Goal: Communication & Community: Participate in discussion

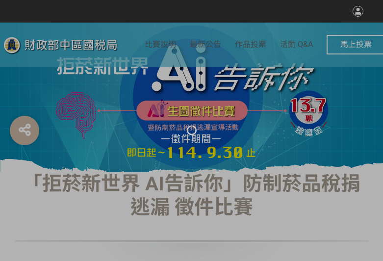
select select "vote"
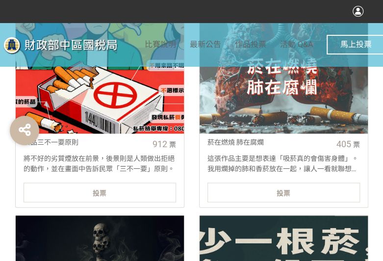
scroll to position [441, 0]
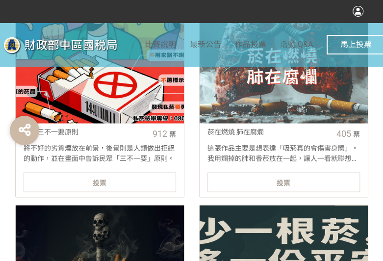
click at [130, 180] on div "投票" at bounding box center [100, 182] width 152 height 20
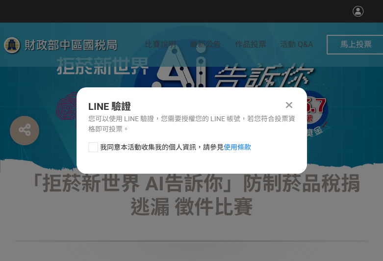
click at [95, 142] on div at bounding box center [93, 147] width 10 height 10
checkbox input "true"
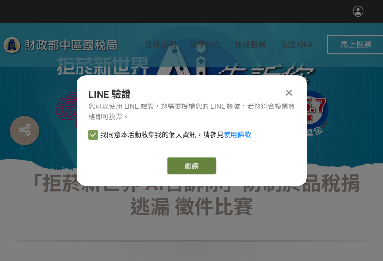
click at [177, 161] on button "繼續" at bounding box center [191, 165] width 49 height 17
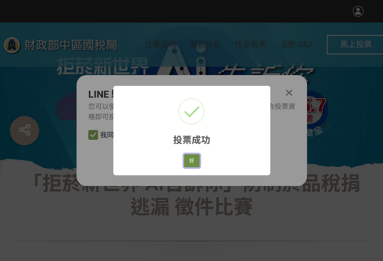
click at [193, 159] on button "好" at bounding box center [192, 161] width 16 height 14
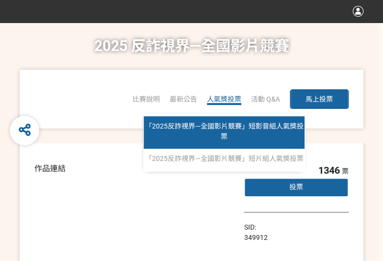
click at [225, 128] on span "「2025反詐視界—全國影片競賽」短影音組人氣獎投票" at bounding box center [224, 131] width 158 height 18
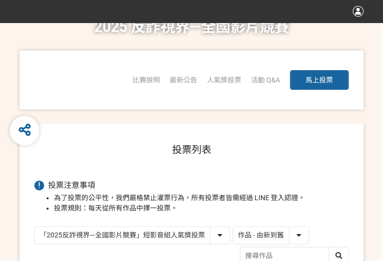
scroll to position [49, 0]
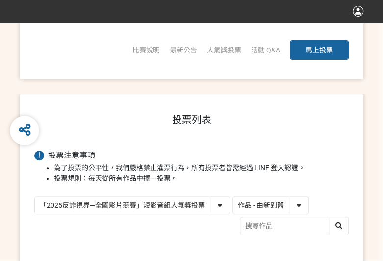
click at [281, 198] on select "作品 - 由新到舊 作品 - 由舊到新 票數 - 由多到少 票數 - 由少到多" at bounding box center [270, 204] width 75 height 17
select select "vote"
click at [233, 196] on select "作品 - 由新到舊 作品 - 由舊到新 票數 - 由多到少 票數 - 由少到多" at bounding box center [270, 204] width 75 height 17
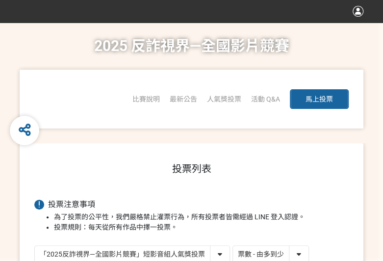
scroll to position [196, 0]
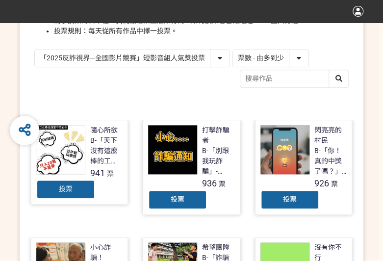
click at [280, 203] on div "投票" at bounding box center [289, 200] width 59 height 20
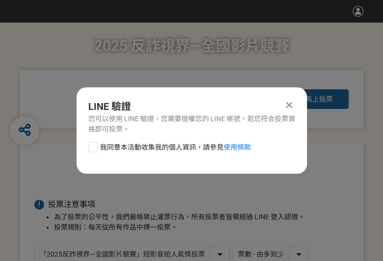
click at [91, 145] on div at bounding box center [93, 147] width 10 height 10
checkbox input "true"
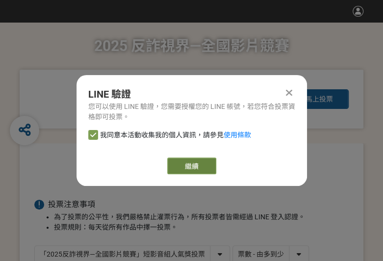
click at [209, 171] on button "繼續" at bounding box center [191, 165] width 49 height 17
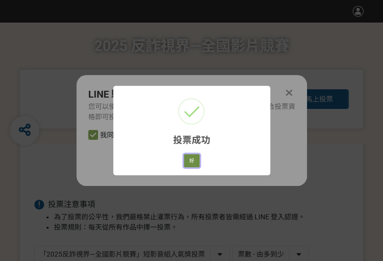
click at [196, 163] on button "好" at bounding box center [192, 161] width 16 height 14
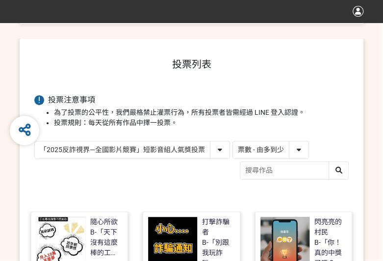
scroll to position [151, 0]
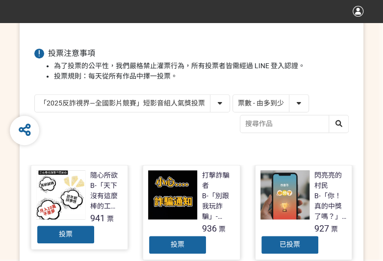
drag, startPoint x: 138, startPoint y: 104, endPoint x: 136, endPoint y: 110, distance: 6.7
click at [138, 104] on select "「2025反詐視界—全國影片競賽」短影音組人氣獎投票 「2025反詐視界—全國影片競賽」短片組人氣獎投票" at bounding box center [132, 103] width 194 height 17
select select "13146"
click at [35, 95] on select "「2025反詐視界—全國影片競賽」短影音組人氣獎投票 「2025反詐視界—全國影片競賽」短片組人氣獎投票" at bounding box center [132, 103] width 194 height 17
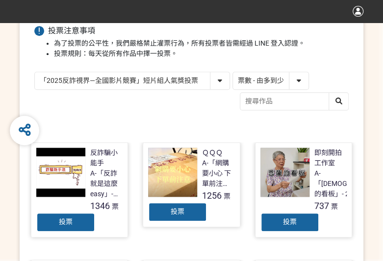
scroll to position [196, 0]
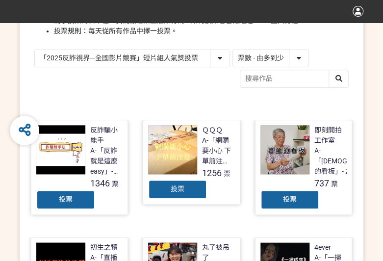
click at [194, 188] on div "投票" at bounding box center [177, 189] width 59 height 20
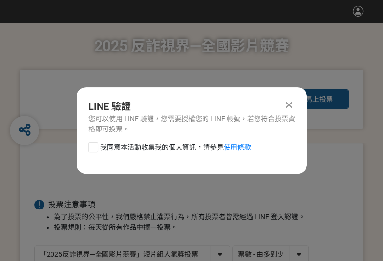
click at [92, 147] on div at bounding box center [93, 147] width 10 height 10
checkbox input "true"
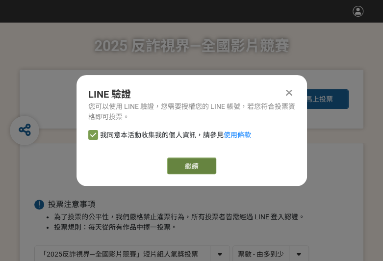
click at [176, 163] on button "繼續" at bounding box center [191, 165] width 49 height 17
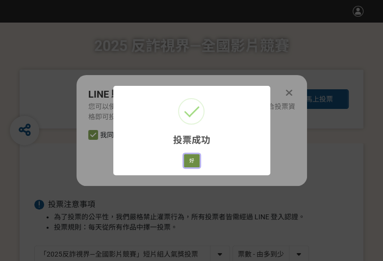
click at [186, 161] on button "好" at bounding box center [192, 161] width 16 height 14
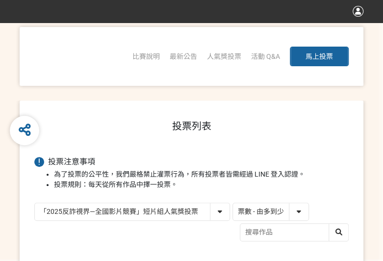
scroll to position [140, 0]
